Goal: Task Accomplishment & Management: Complete application form

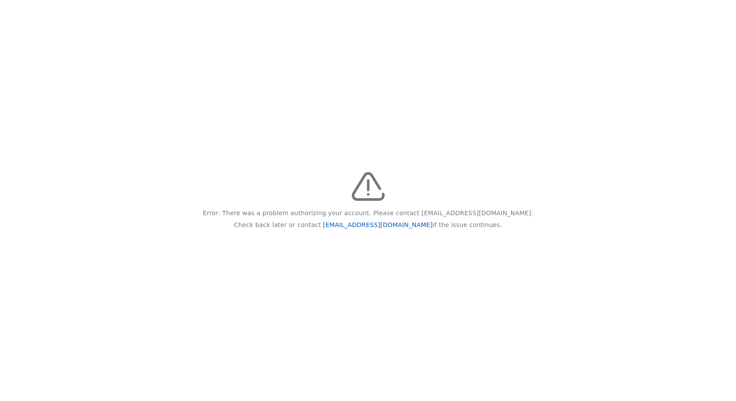
click at [380, 223] on link "[EMAIL_ADDRESS][DOMAIN_NAME]" at bounding box center [378, 224] width 110 height 7
click at [70, 10] on div "Error: There was a problem authorizing your account. Please contact feedback@re…" at bounding box center [368, 200] width 736 height 401
click at [376, 225] on link "[EMAIL_ADDRESS][DOMAIN_NAME]" at bounding box center [378, 224] width 110 height 7
drag, startPoint x: 242, startPoint y: 213, endPoint x: 490, endPoint y: 255, distance: 251.5
click at [490, 255] on div "Error: There was a problem authorizing your account. Please contact feedback@re…" at bounding box center [368, 200] width 736 height 401
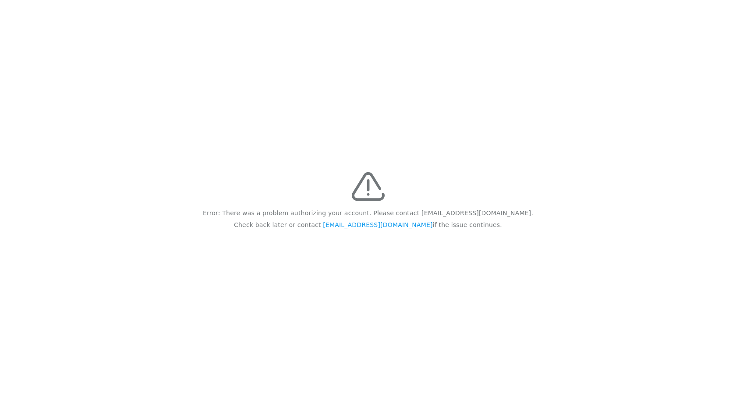
copy div "Error: There was a problem authorizing your account. Please contact feedback@re…"
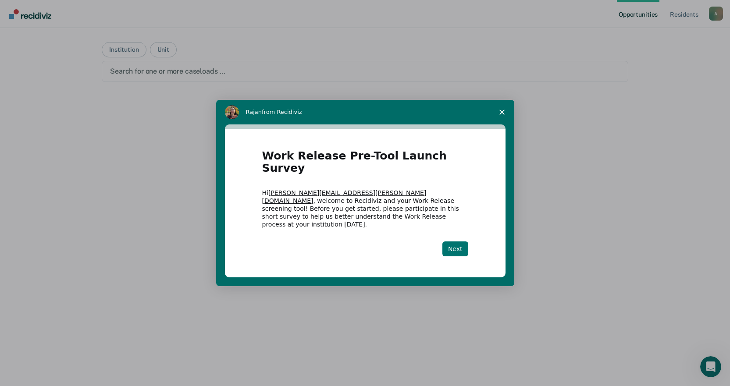
click at [451, 242] on button "Next" at bounding box center [455, 249] width 26 height 15
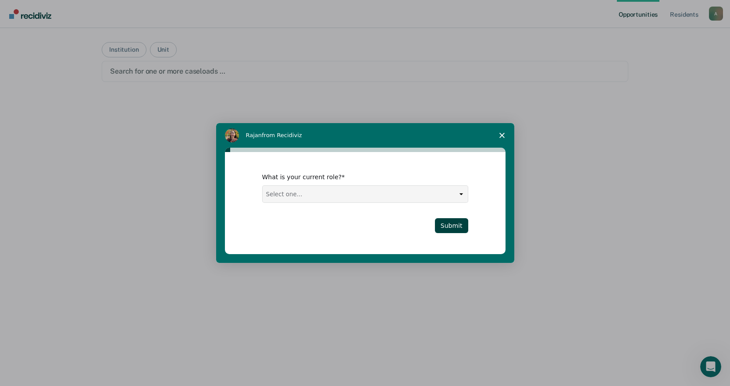
click at [369, 193] on select "Select one... Case Manager FUM Assistant Warden Warden" at bounding box center [365, 194] width 205 height 17
select select "Case Manager"
click at [263, 186] on select "Select one... Case Manager FUM Assistant Warden Warden" at bounding box center [365, 194] width 205 height 17
click at [455, 225] on button "Submit" at bounding box center [451, 225] width 33 height 15
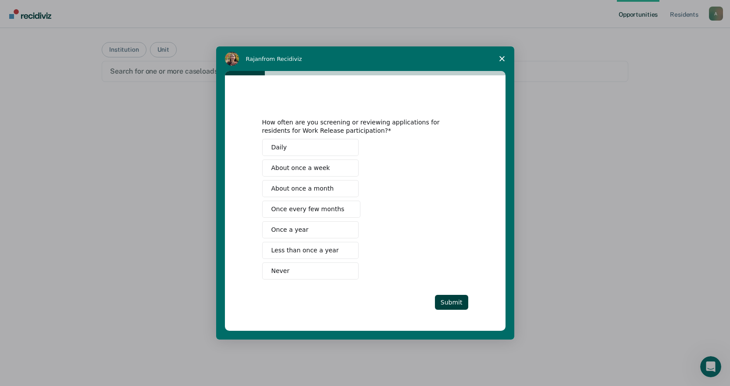
click at [298, 149] on button "Daily" at bounding box center [310, 147] width 96 height 17
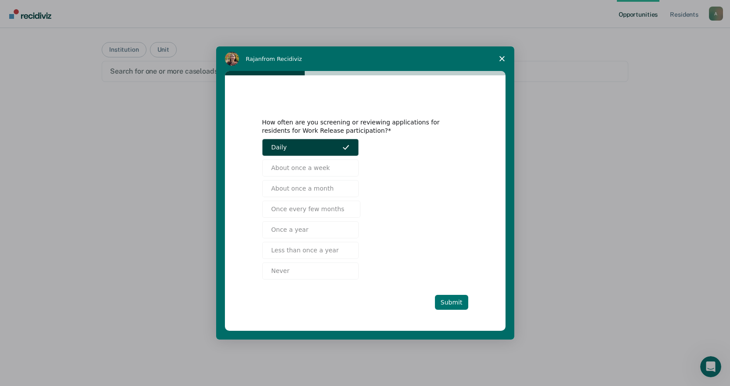
click at [461, 299] on button "Submit" at bounding box center [451, 302] width 33 height 15
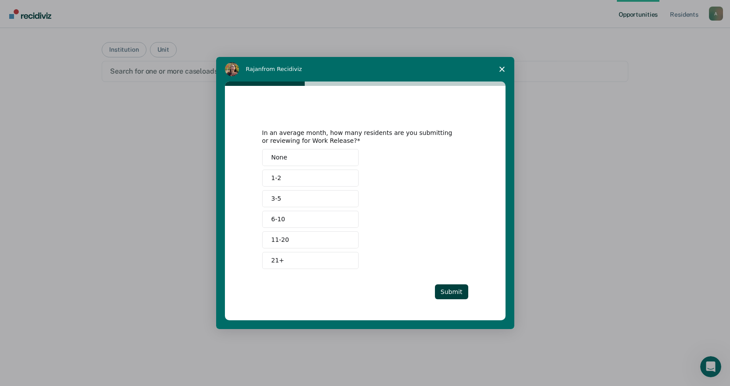
click at [283, 222] on span "6-10" at bounding box center [278, 219] width 14 height 9
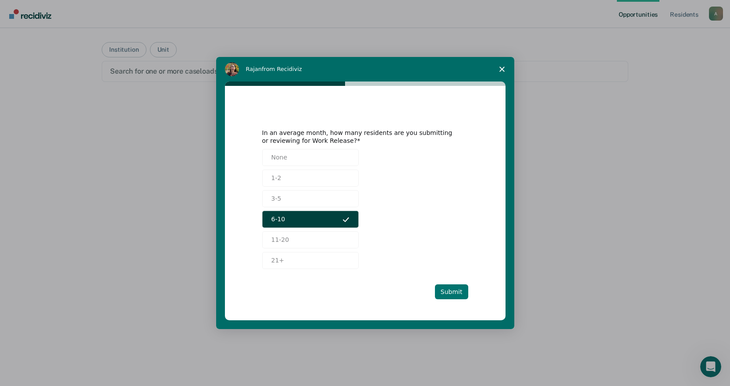
click at [452, 288] on button "Submit" at bounding box center [451, 291] width 33 height 15
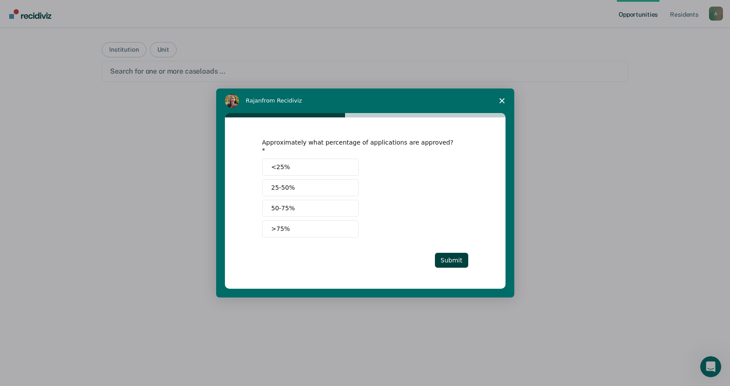
click at [296, 160] on button "<25%" at bounding box center [310, 167] width 96 height 17
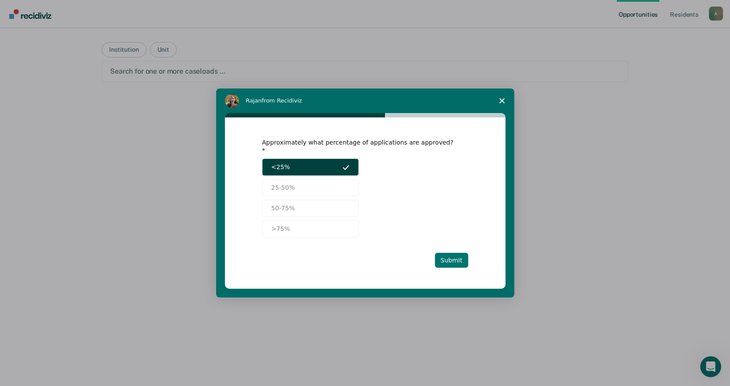
click at [445, 255] on button "Submit" at bounding box center [451, 260] width 33 height 15
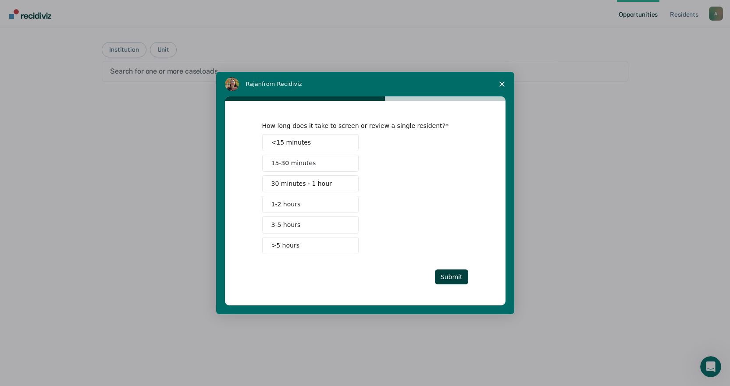
click at [285, 184] on span "30 minutes - 1 hour" at bounding box center [301, 183] width 60 height 9
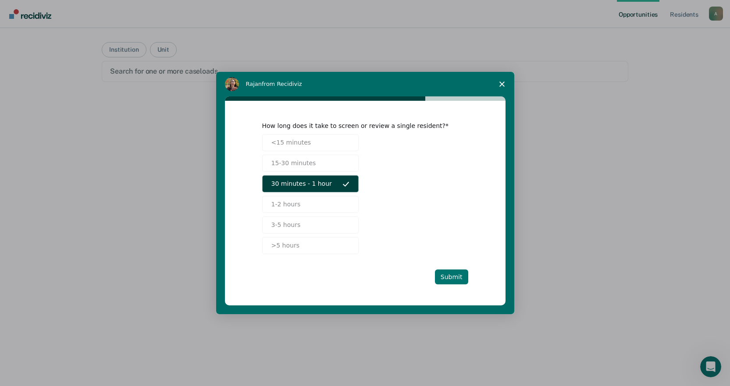
click at [463, 278] on button "Submit" at bounding box center [451, 277] width 33 height 15
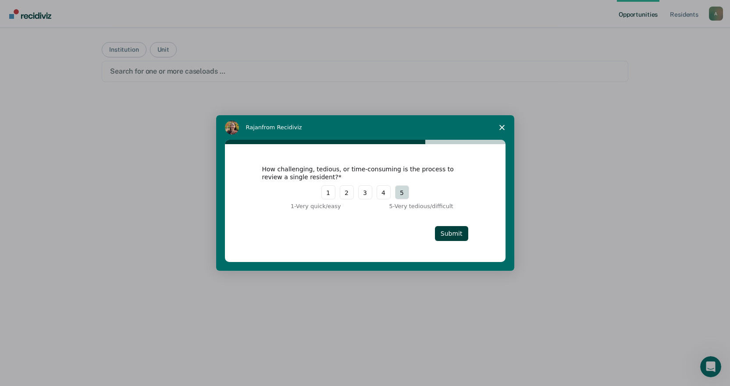
click at [404, 193] on button "5" at bounding box center [402, 192] width 14 height 14
click at [451, 233] on button "Submit" at bounding box center [451, 233] width 33 height 15
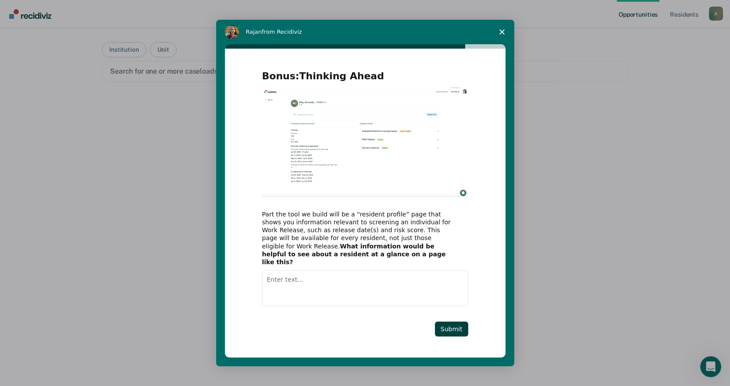
click at [295, 270] on textarea "Enter text..." at bounding box center [365, 288] width 206 height 36
type textarea "i"
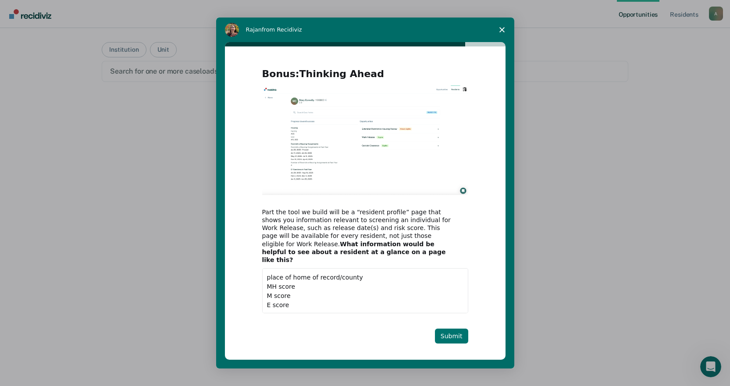
type textarea "place of home of record/county MH score M score E score"
click at [462, 332] on button "Submit" at bounding box center [451, 336] width 33 height 15
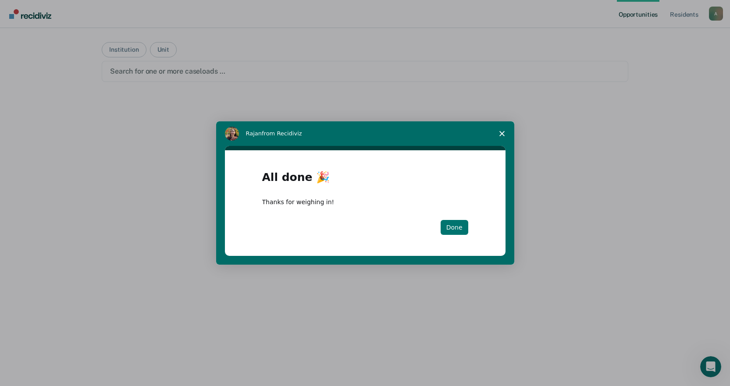
click at [461, 231] on button "Done" at bounding box center [454, 227] width 28 height 15
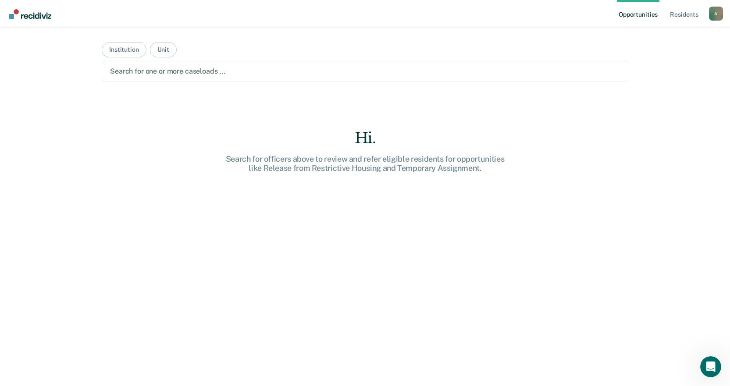
click at [231, 75] on div at bounding box center [365, 71] width 510 height 10
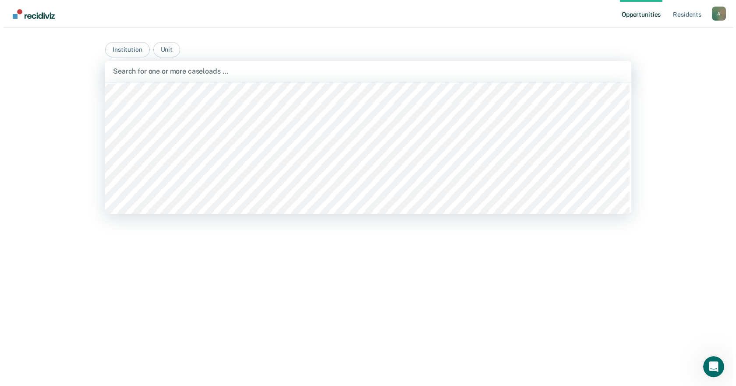
scroll to position [7057, 0]
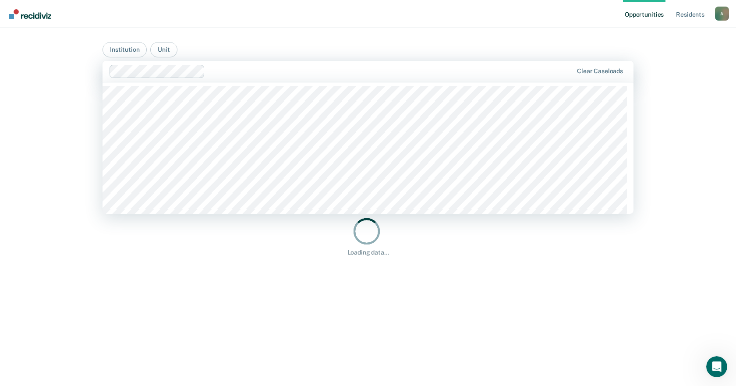
click at [283, 71] on div at bounding box center [391, 71] width 364 height 10
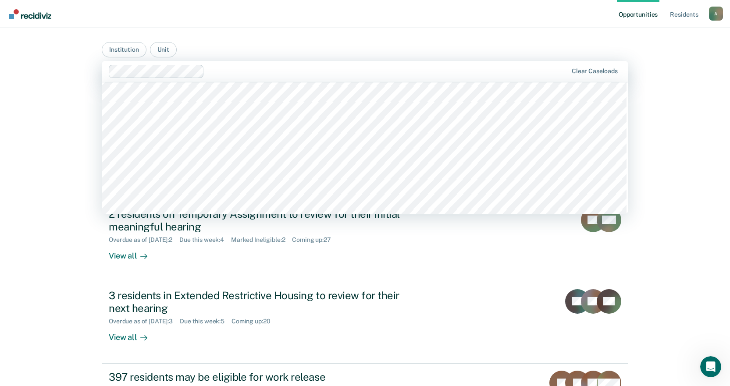
scroll to position [6860, 0]
click at [686, 147] on div "Opportunities Resident s Alfonso.Guzman@doc.mo.gov A Profile How it works Log O…" at bounding box center [365, 268] width 730 height 536
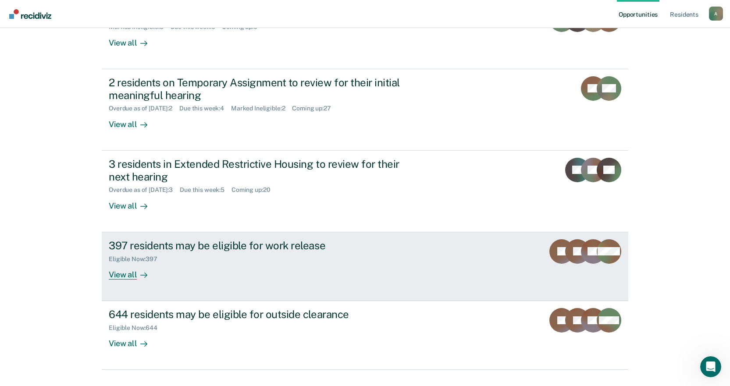
scroll to position [150, 0]
